Goal: Task Accomplishment & Management: Use online tool/utility

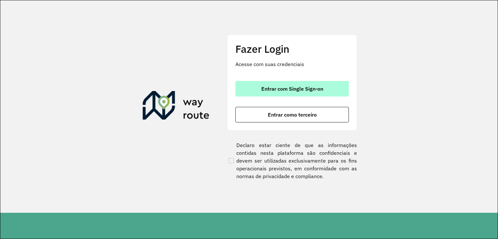
click at [275, 84] on button "Entrar com Single Sign-on" at bounding box center [293, 89] width 114 height 16
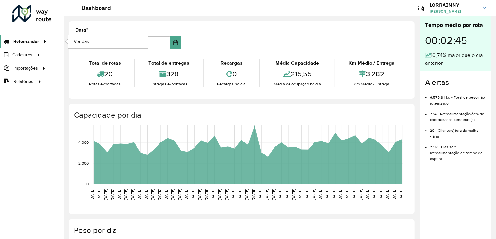
click at [36, 36] on link "Roteirizador" at bounding box center [24, 41] width 49 height 13
click at [83, 40] on span "Vendas" at bounding box center [82, 41] width 16 height 7
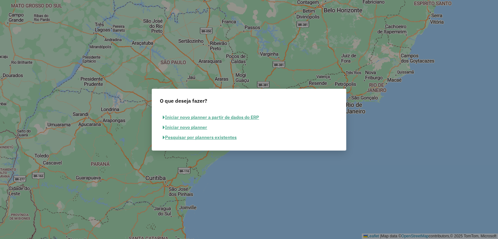
click at [167, 138] on button "Pesquisar por planners existentes" at bounding box center [200, 138] width 80 height 10
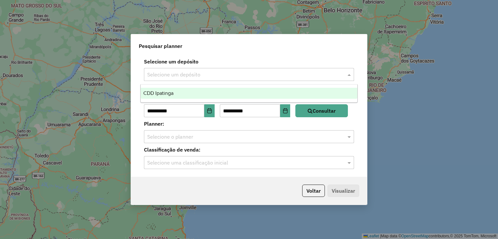
click at [168, 72] on input "text" at bounding box center [242, 75] width 191 height 8
click at [168, 93] on span "CDD Ipatinga" at bounding box center [158, 94] width 30 height 6
